Goal: Task Accomplishment & Management: Use online tool/utility

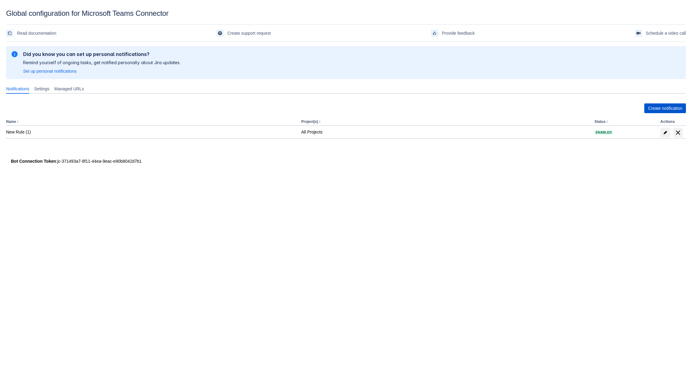
click at [663, 107] on span "Create notification" at bounding box center [665, 108] width 34 height 10
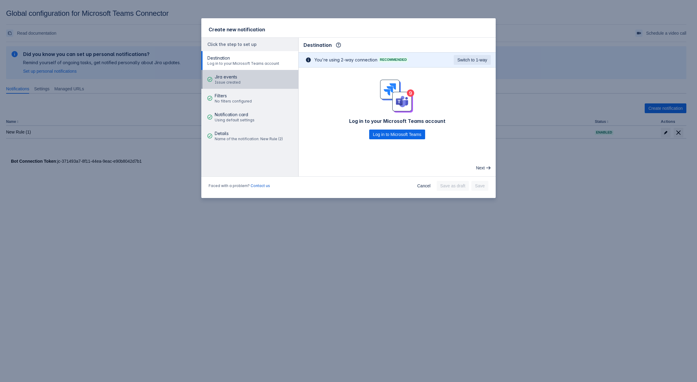
click at [230, 78] on span "Jira events" at bounding box center [228, 77] width 26 height 6
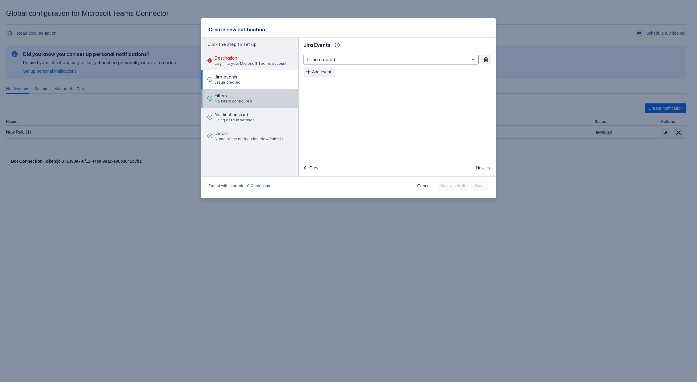
click at [234, 97] on span "Filters" at bounding box center [233, 96] width 37 height 6
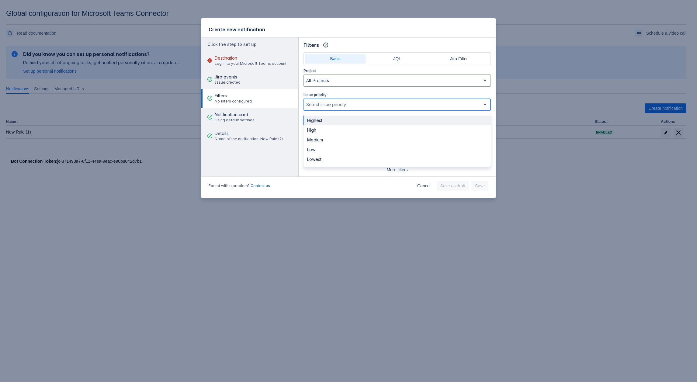
click at [328, 108] on div "Select issue priority" at bounding box center [392, 105] width 177 height 10
click at [339, 92] on div "Issue priority Highest not selected, (1 of 5), completion selected 5 results av…" at bounding box center [396, 100] width 187 height 19
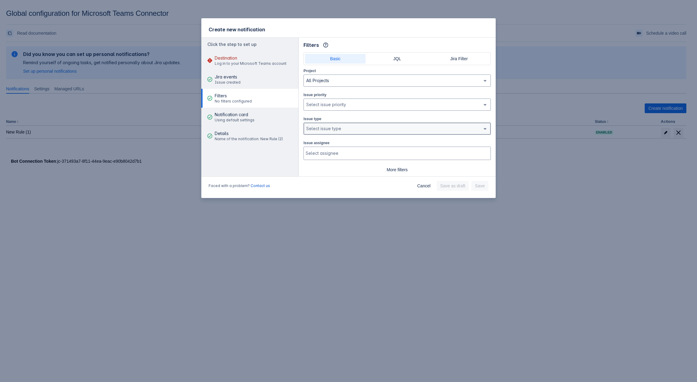
click at [328, 130] on div at bounding box center [392, 128] width 172 height 7
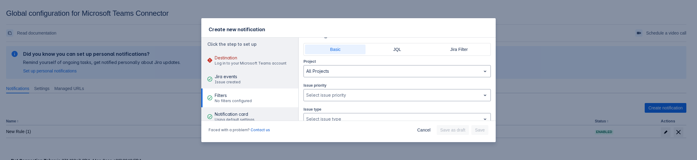
scroll to position [14, 0]
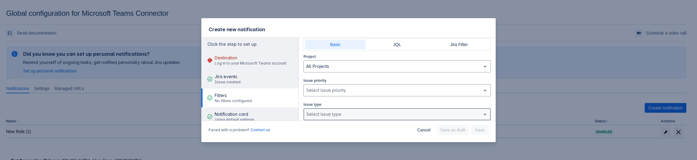
click at [348, 113] on div at bounding box center [392, 114] width 172 height 7
click at [329, 110] on div "Select issue type" at bounding box center [392, 115] width 177 height 10
click at [331, 112] on div at bounding box center [392, 114] width 172 height 7
click at [362, 109] on div "Select issue type" at bounding box center [396, 115] width 187 height 12
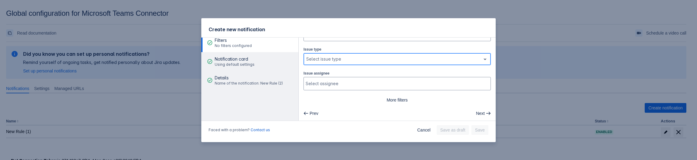
scroll to position [16, 0]
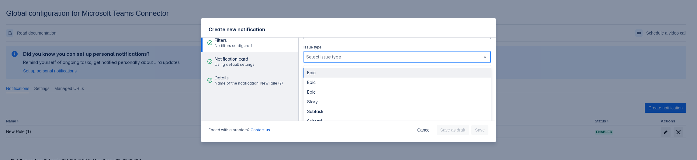
click at [460, 59] on div at bounding box center [392, 56] width 172 height 7
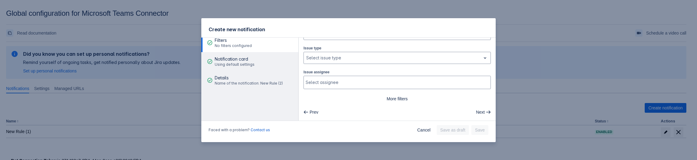
scroll to position [14, 0]
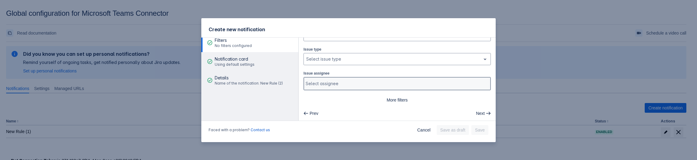
click at [391, 89] on div "Select assignee" at bounding box center [396, 83] width 187 height 13
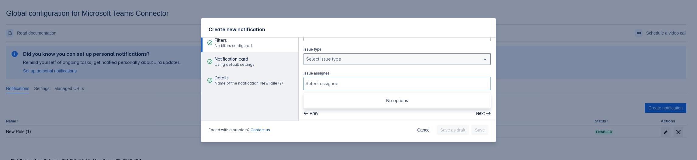
click at [329, 59] on div at bounding box center [392, 59] width 172 height 7
